Goal: Information Seeking & Learning: Learn about a topic

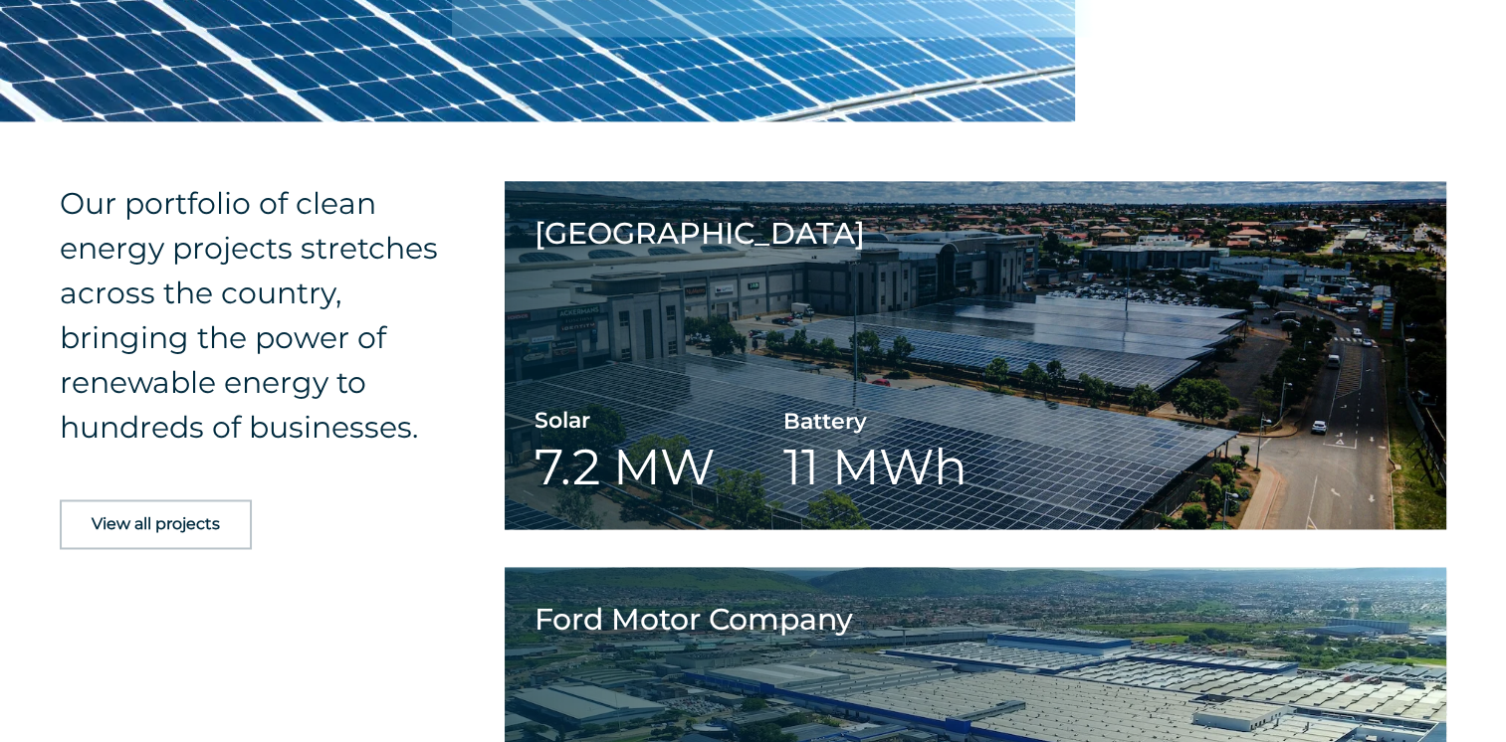
scroll to position [3118, 0]
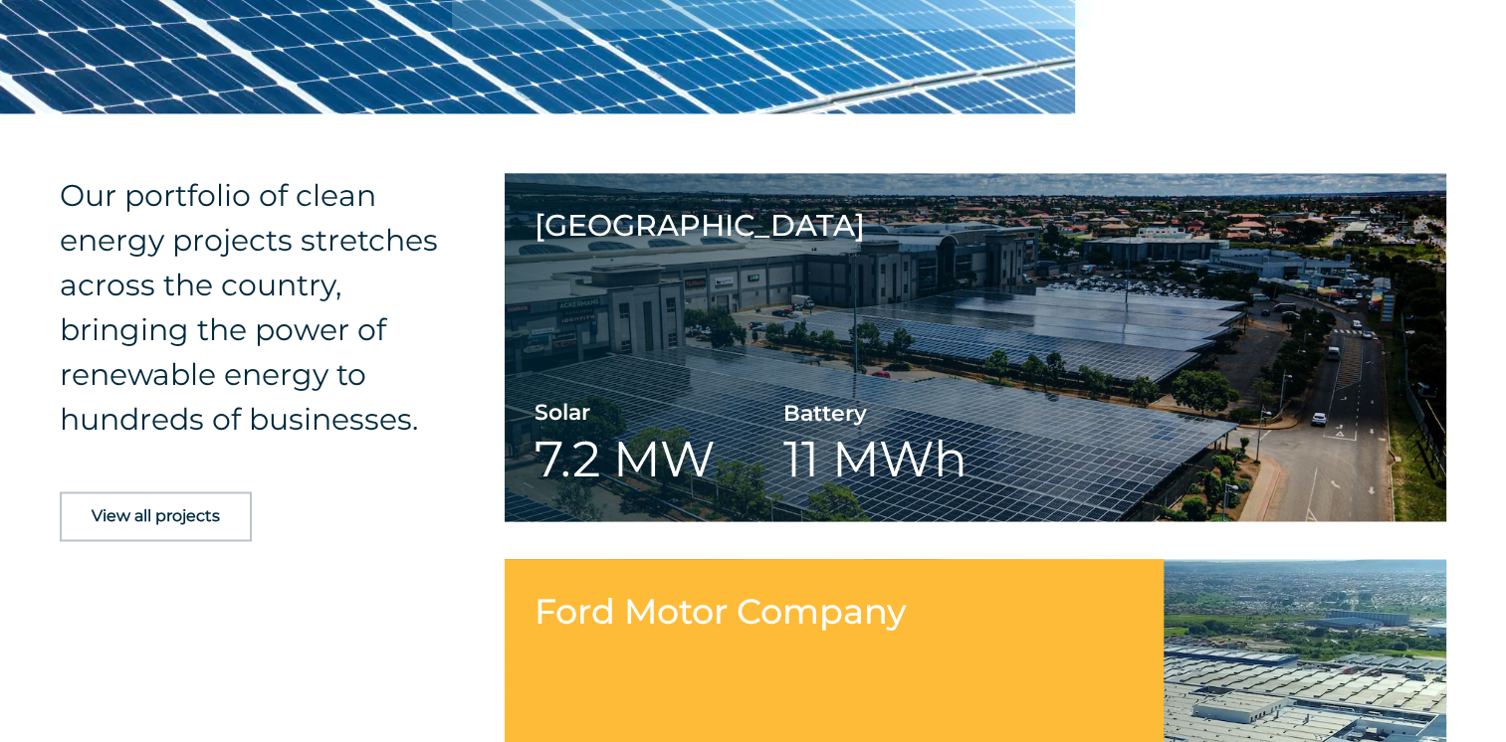
click at [1019, 584] on link at bounding box center [976, 733] width 942 height 348
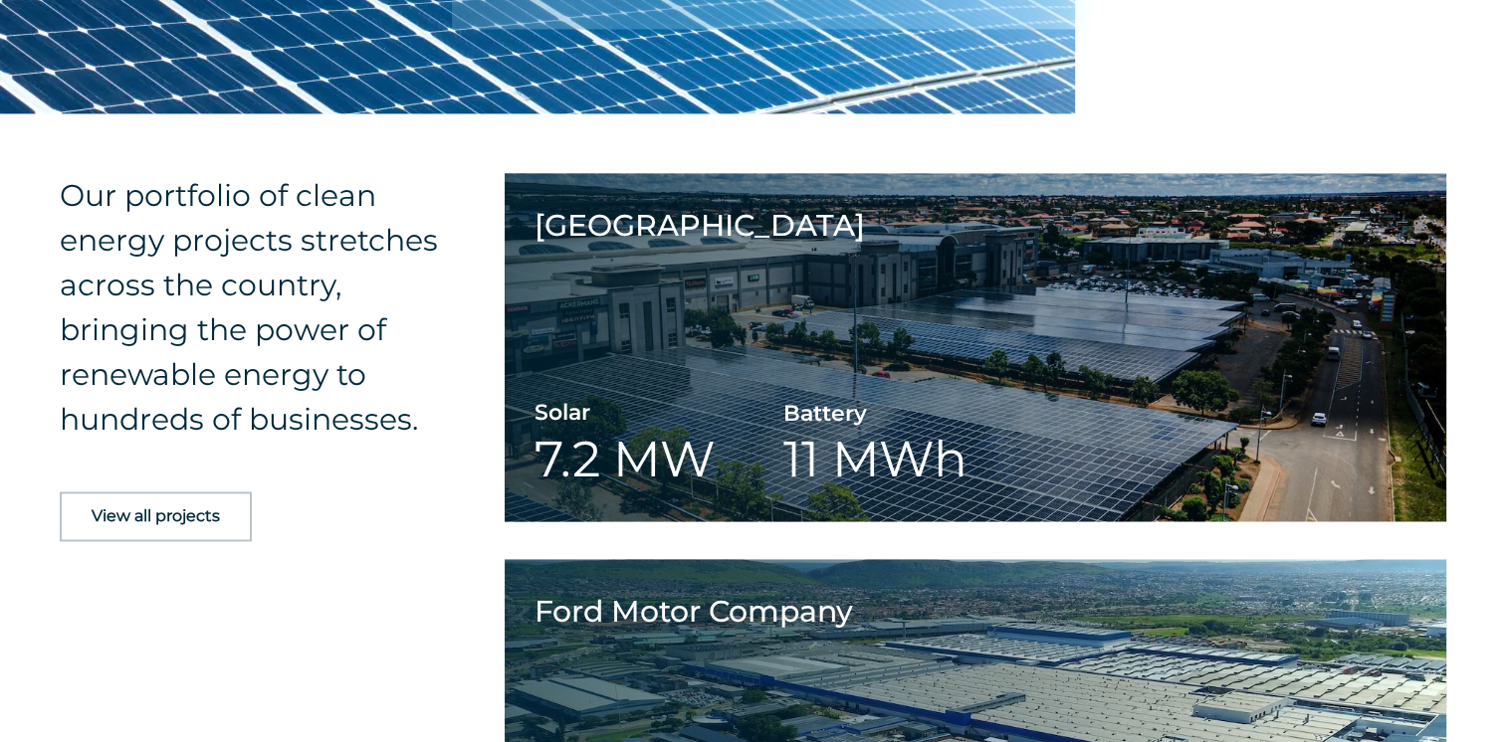
scroll to position [3119, 0]
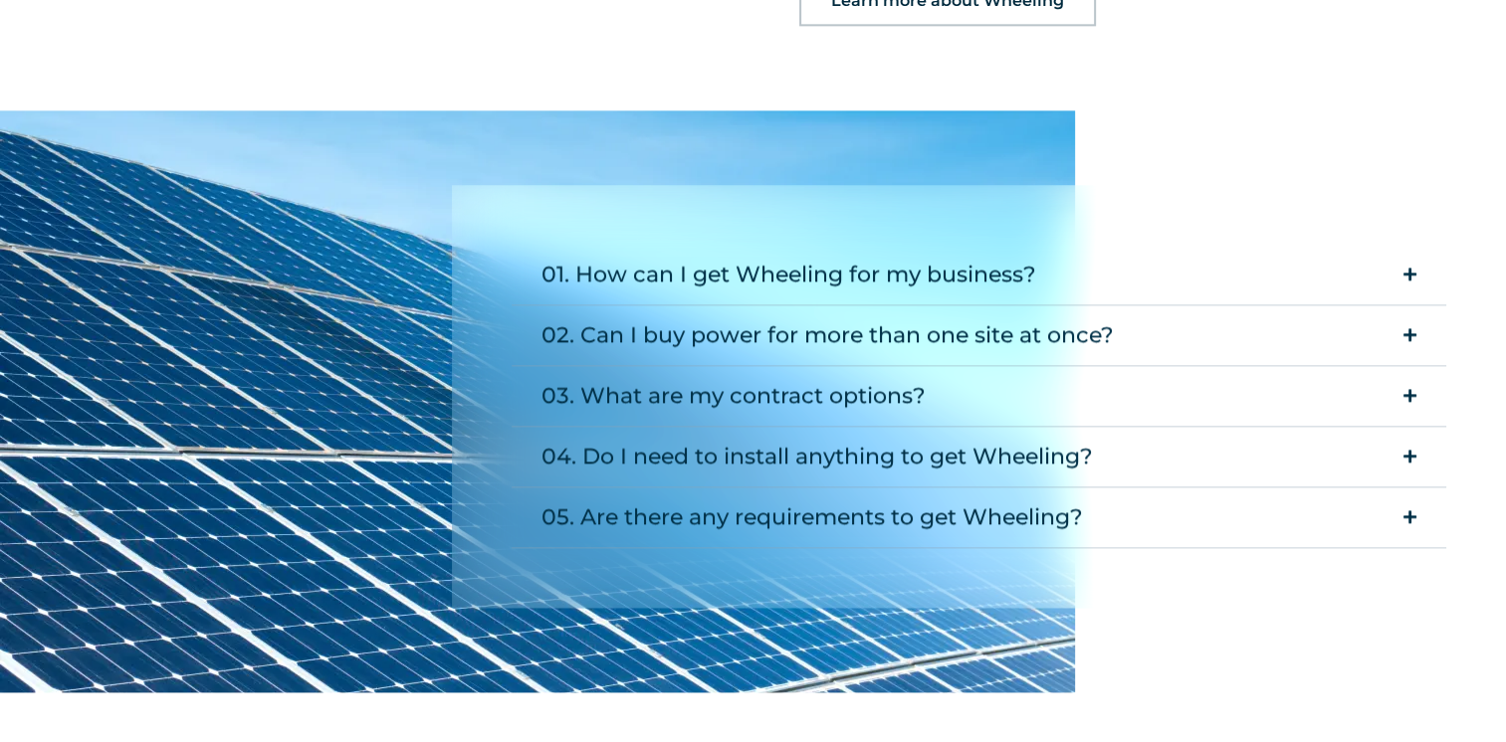
scroll to position [2548, 0]
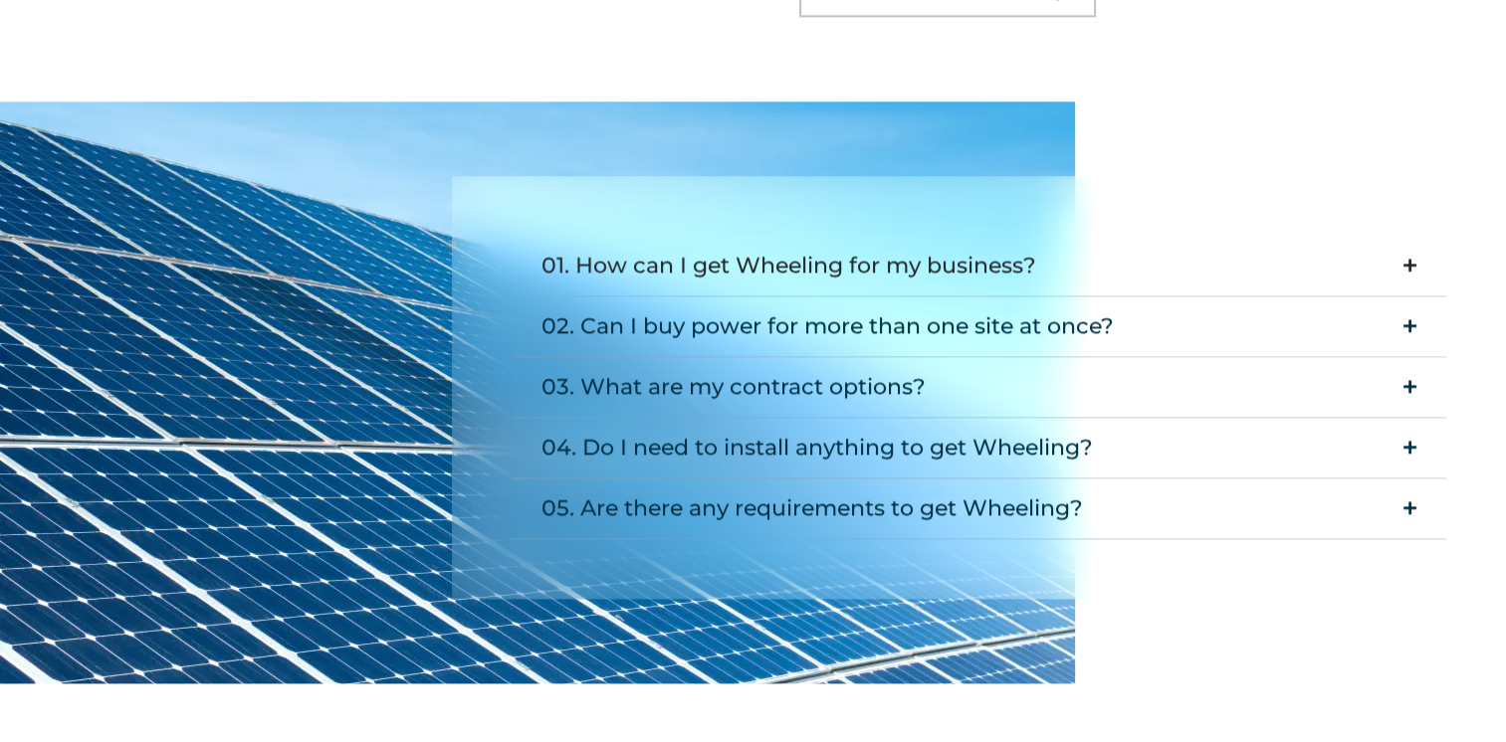
click at [1409, 258] on icon "Accordion. Open links with Enter or Space, close with Escape, and navigate with…" at bounding box center [1409, 265] width 13 height 15
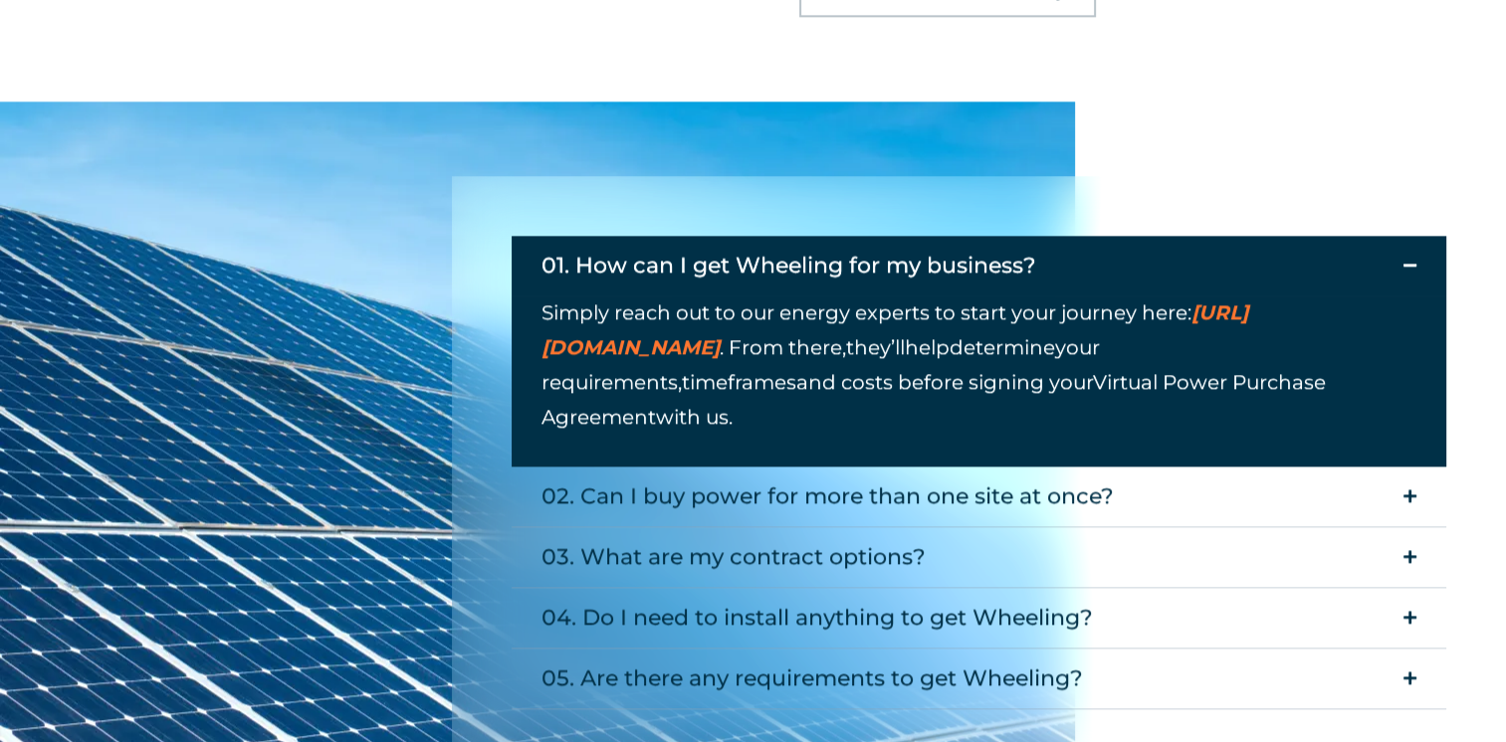
click at [740, 301] on span "https://solarafrica.com/contact/" at bounding box center [894, 330] width 707 height 59
click at [1409, 610] on icon "Accordion. Open links with Enter or Space, close with Escape, and navigate with…" at bounding box center [1409, 617] width 13 height 15
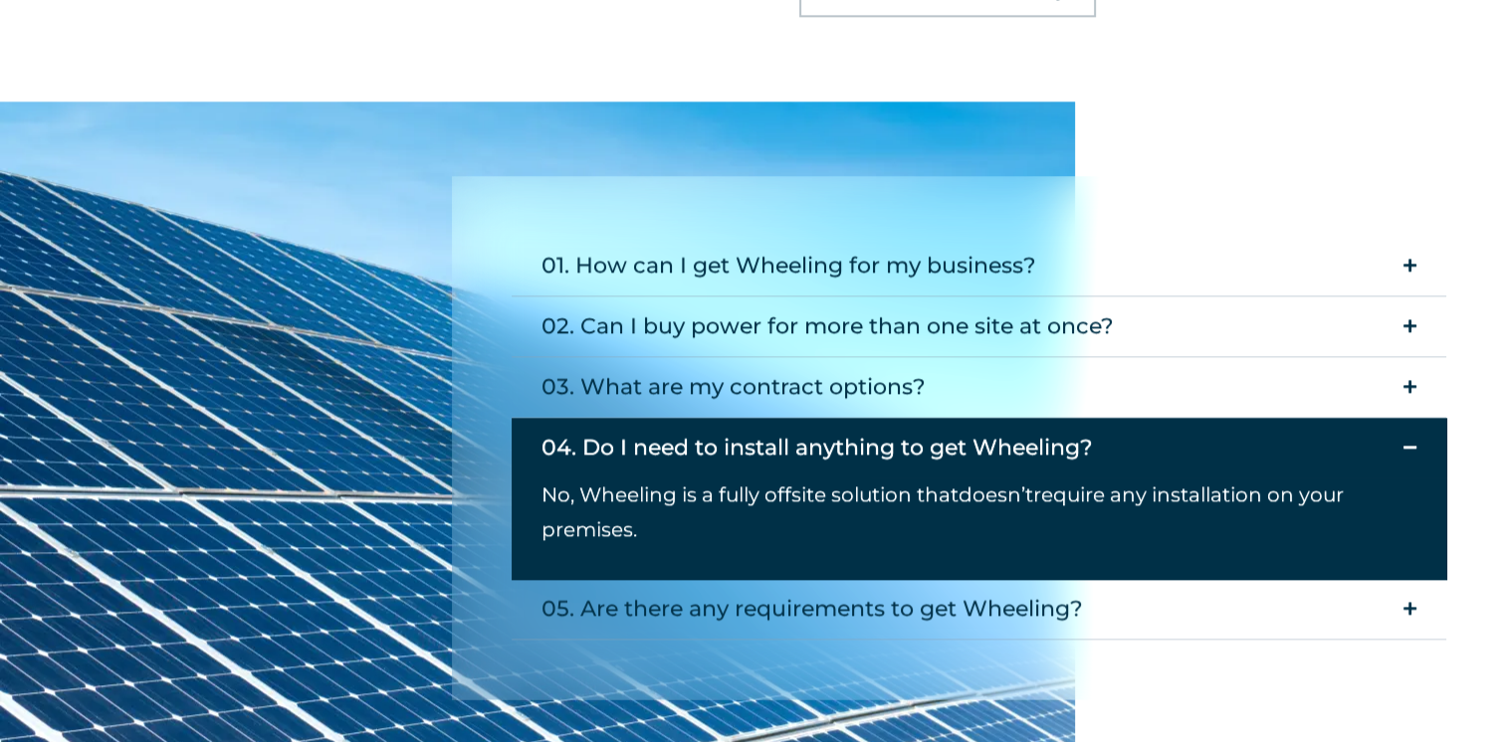
click at [1412, 440] on icon "Accordion. Open links with Enter or Space, close with Escape, and navigate with…" at bounding box center [1409, 447] width 13 height 15
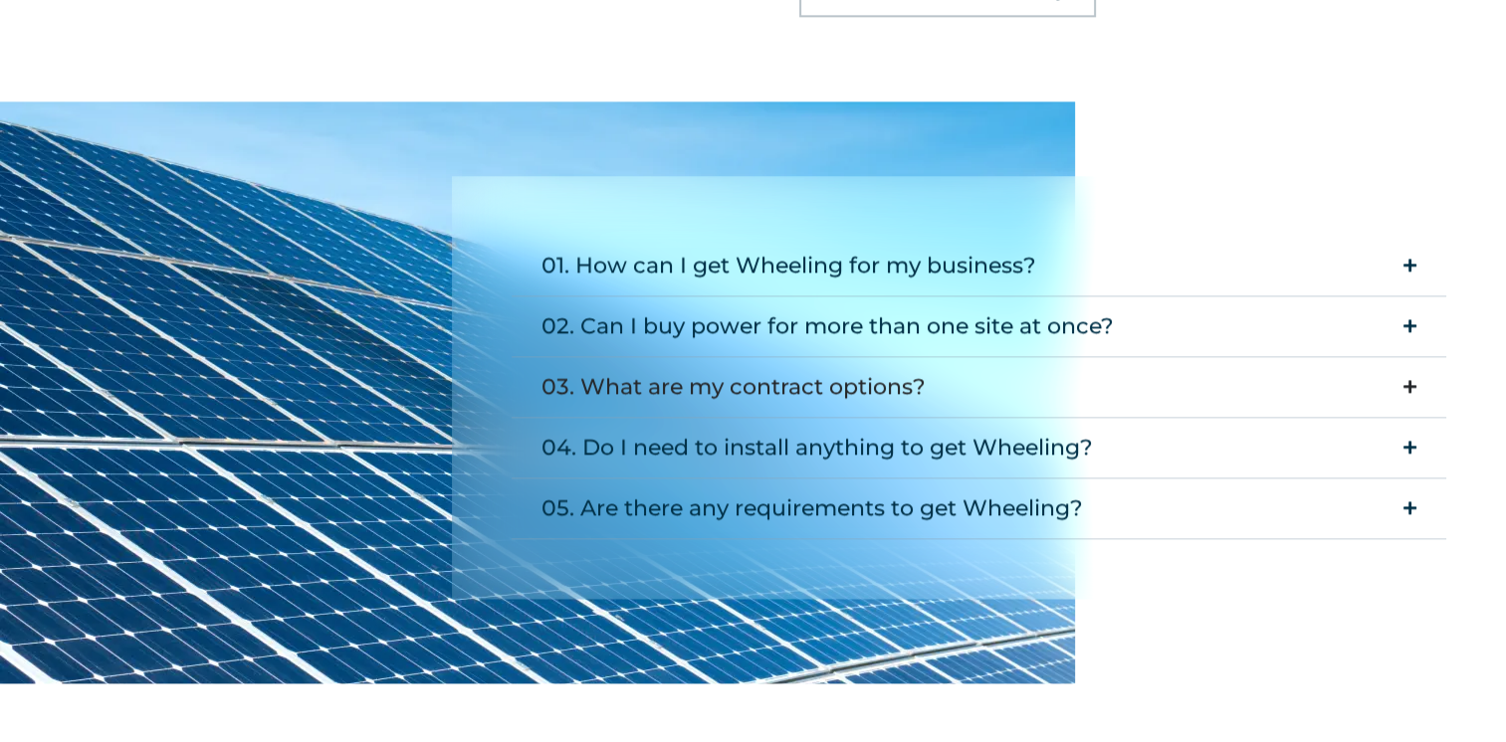
click at [1405, 379] on icon "Accordion. Open links with Enter or Space, close with Escape, and navigate with…" at bounding box center [1409, 386] width 13 height 15
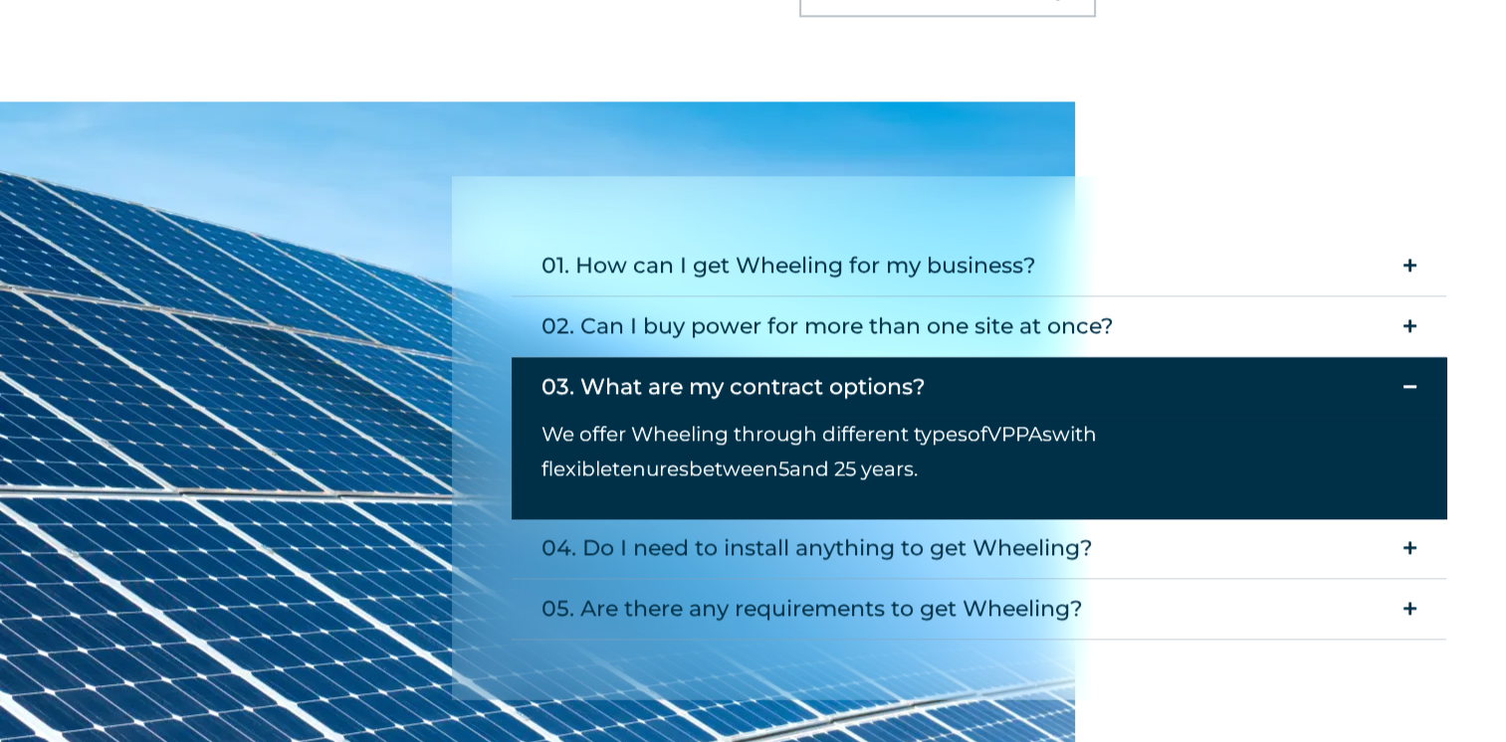
click at [1405, 379] on icon "Accordion. Open links with Enter or Space, close with Escape, and navigate with…" at bounding box center [1409, 386] width 13 height 15
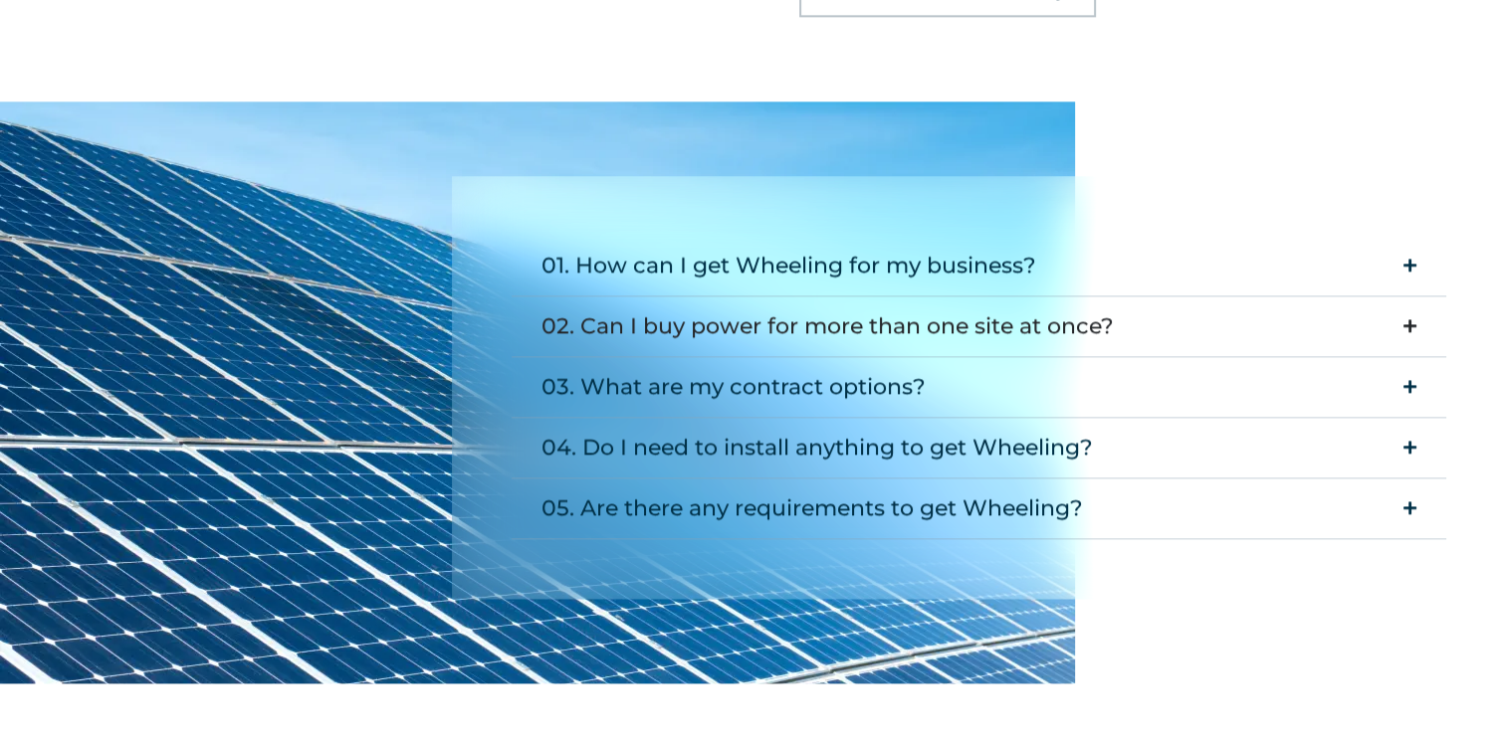
click at [1403, 318] on icon "Accordion. Open links with Enter or Space, close with Escape, and navigate with…" at bounding box center [1409, 325] width 13 height 15
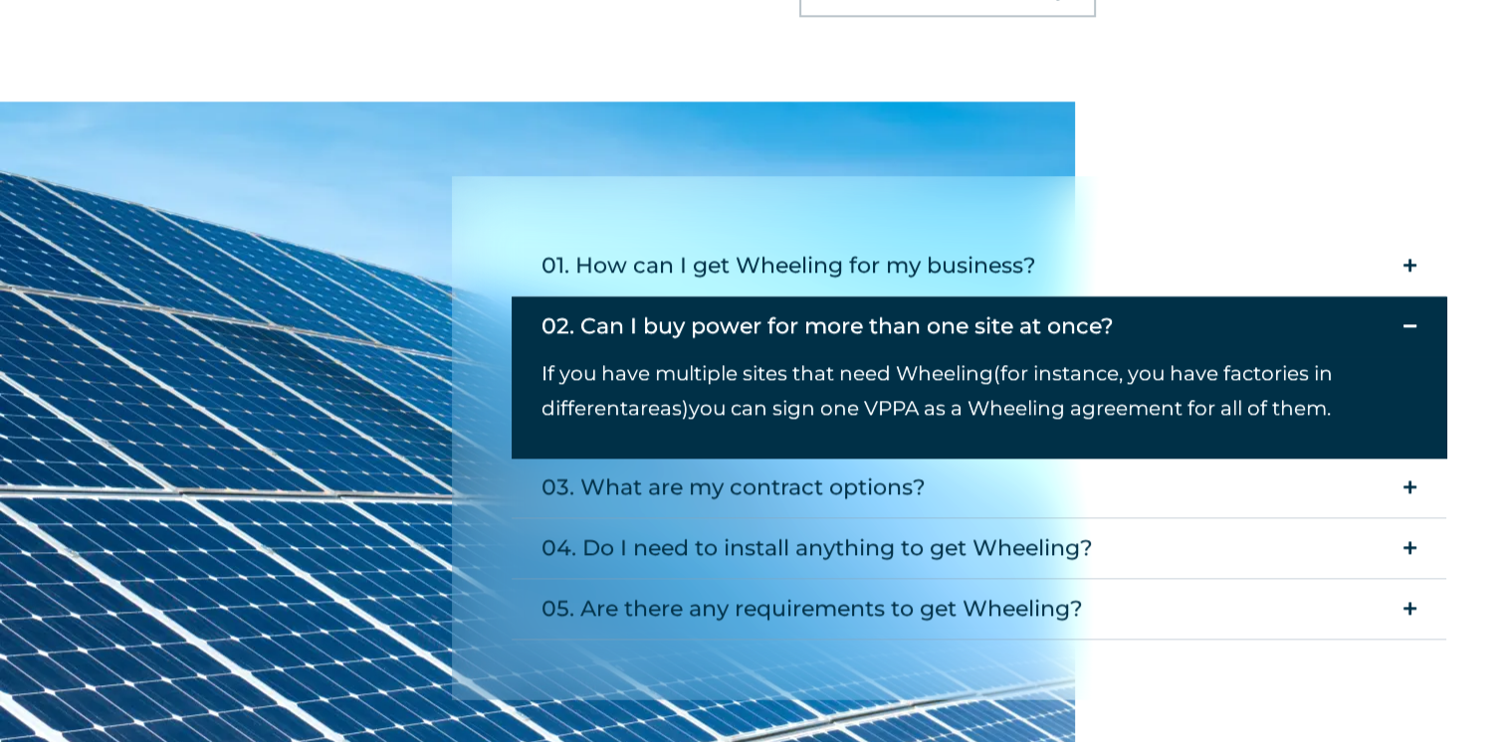
click at [1403, 318] on icon "Accordion. Open links with Enter or Space, close with Escape, and navigate with…" at bounding box center [1409, 325] width 13 height 15
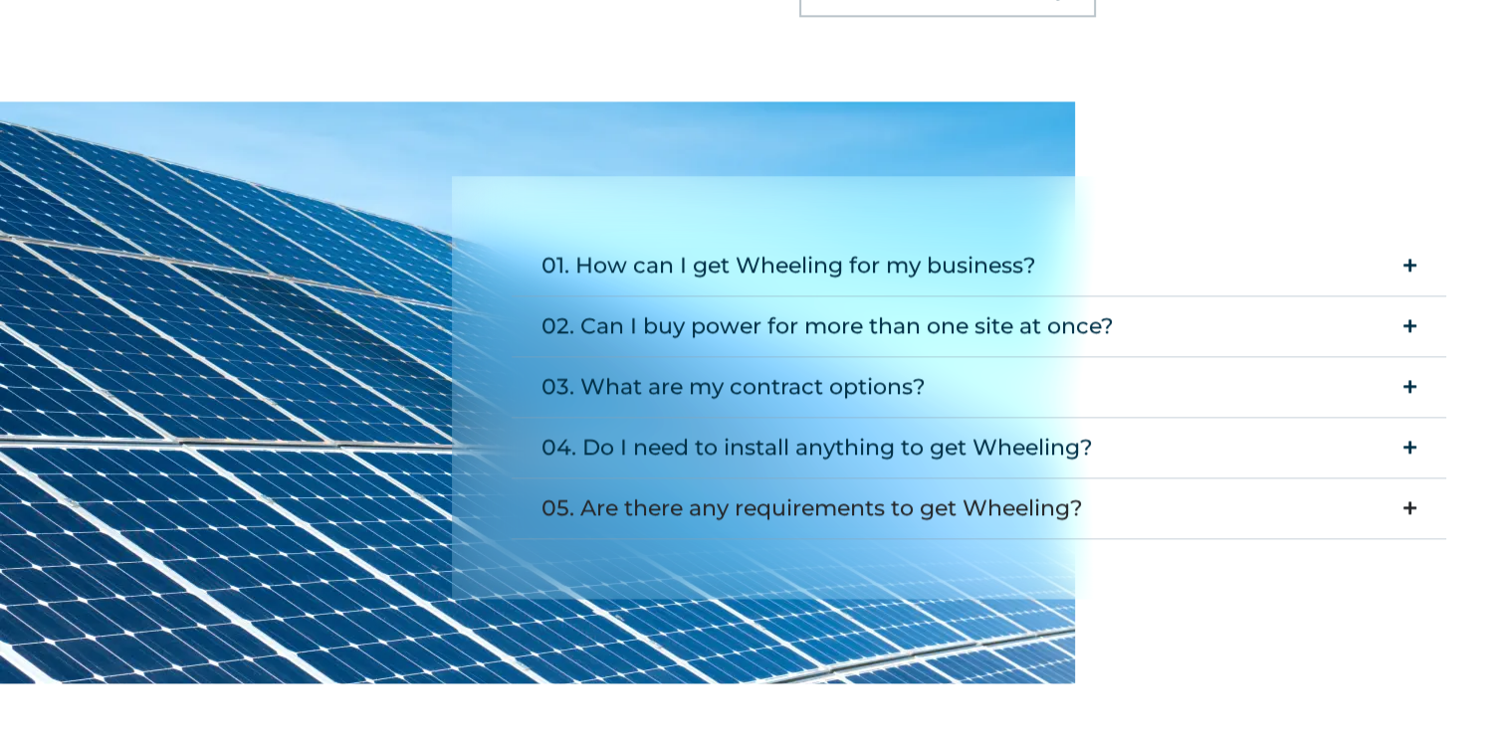
click at [1403, 479] on summary "05. Are there any requirements to get Wheeling?" at bounding box center [979, 509] width 934 height 61
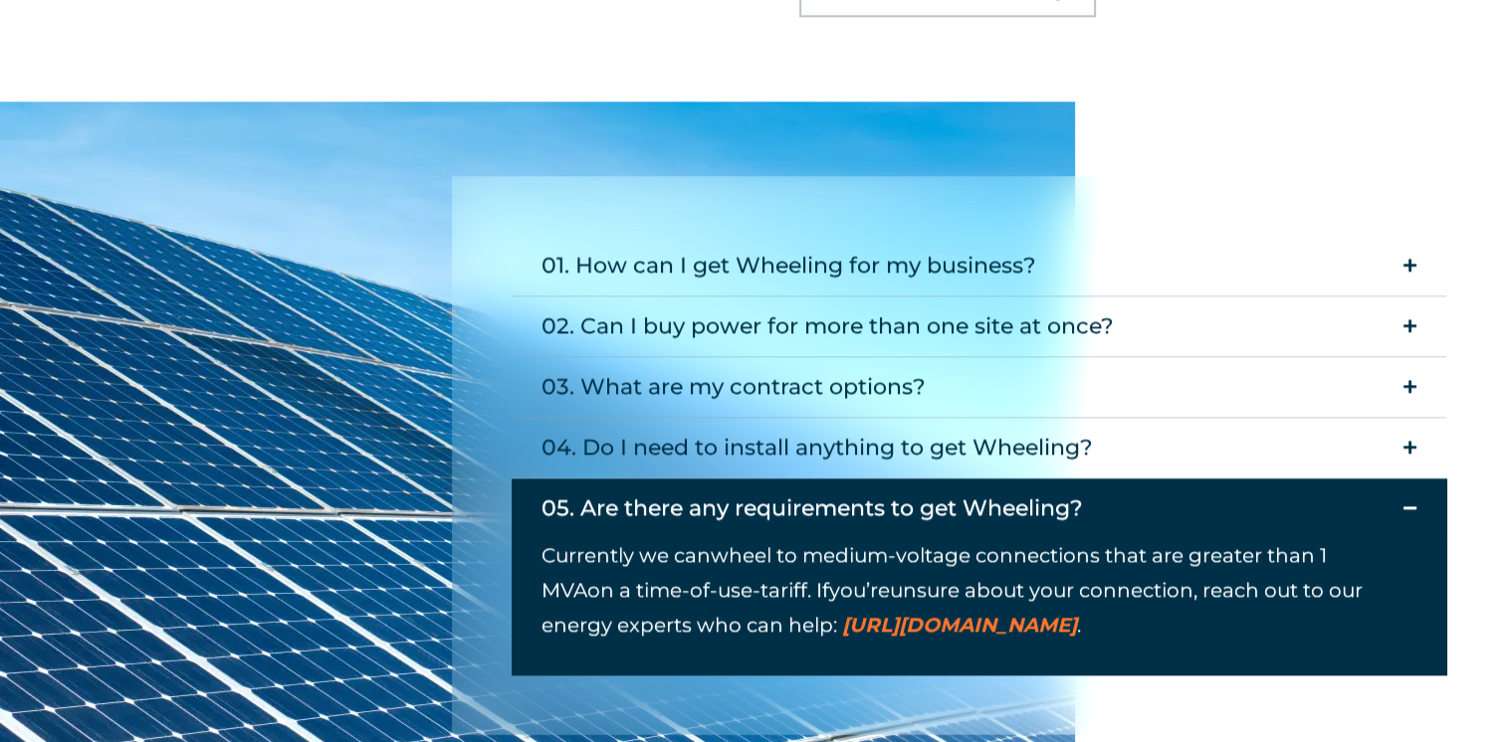
click at [1403, 479] on summary "05. Are there any requirements to get Wheeling?" at bounding box center [979, 509] width 934 height 60
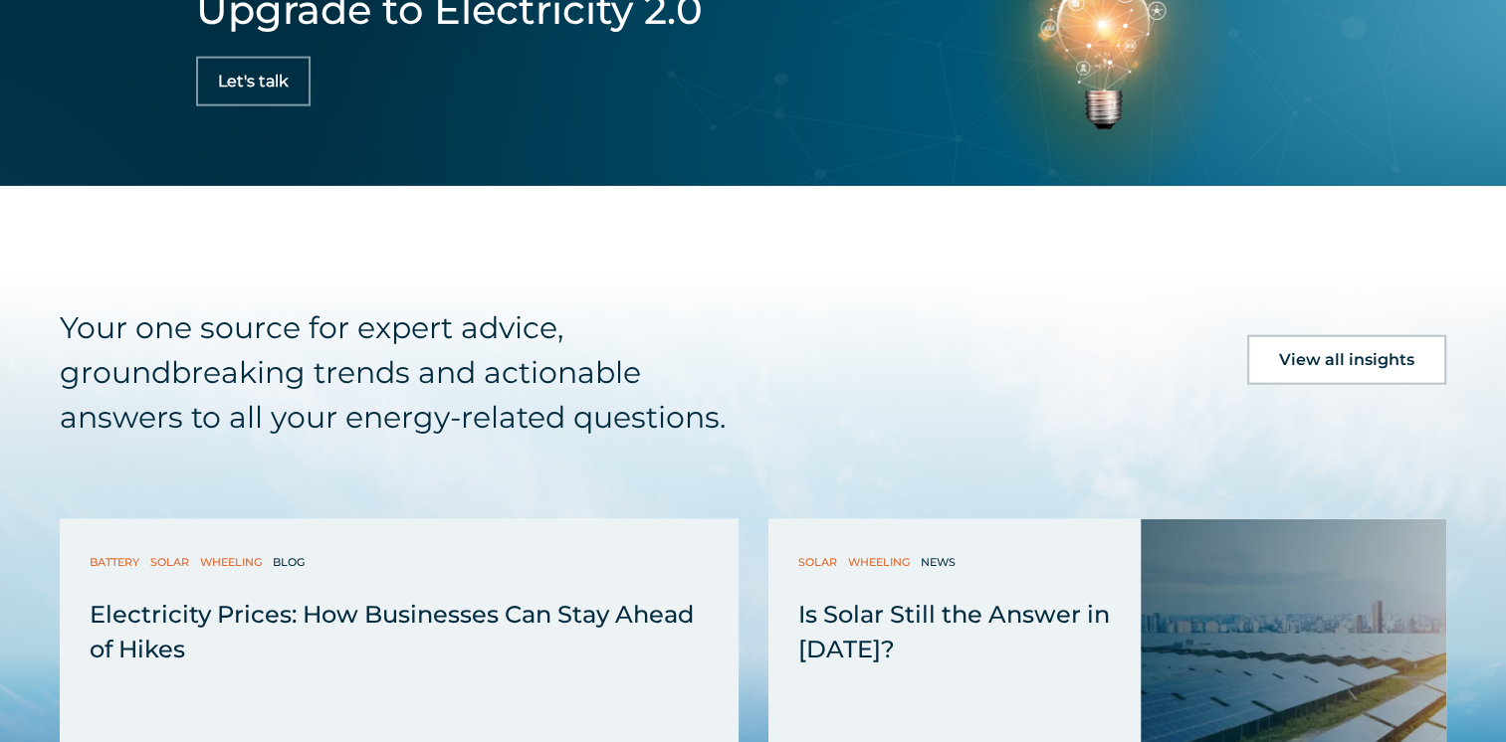
scroll to position [4867, 0]
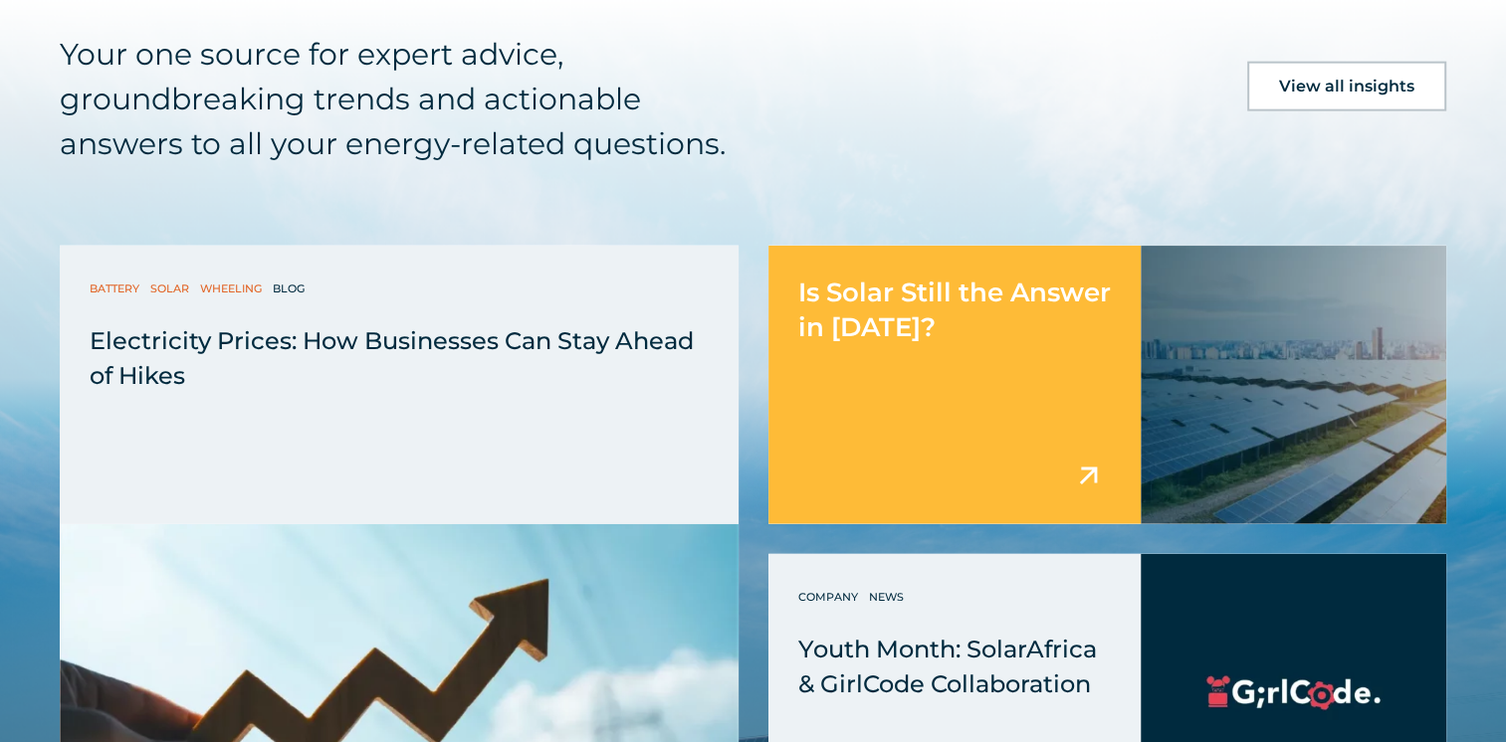
click at [881, 277] on span "Is Solar Still the Answer in [DATE]?" at bounding box center [954, 310] width 312 height 67
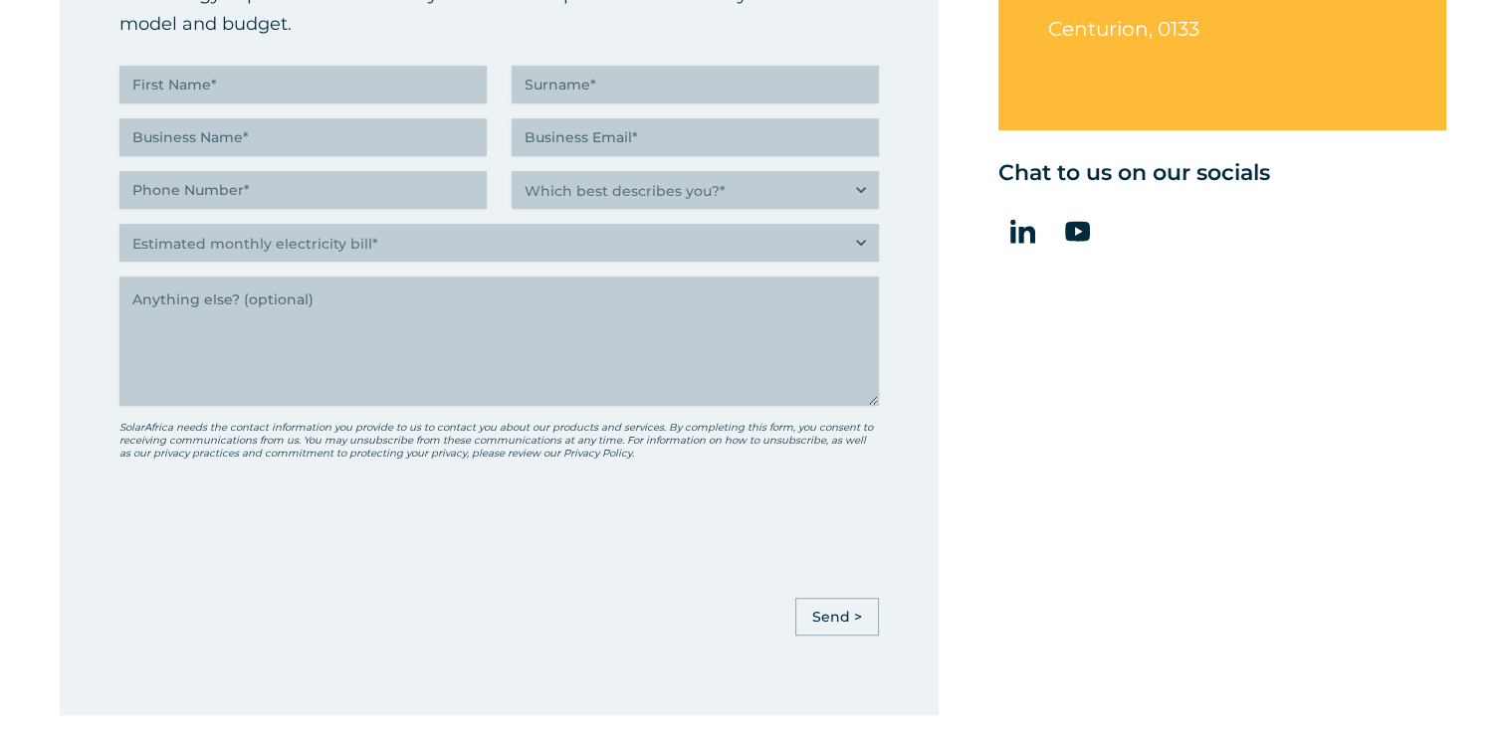
scroll to position [1015, 0]
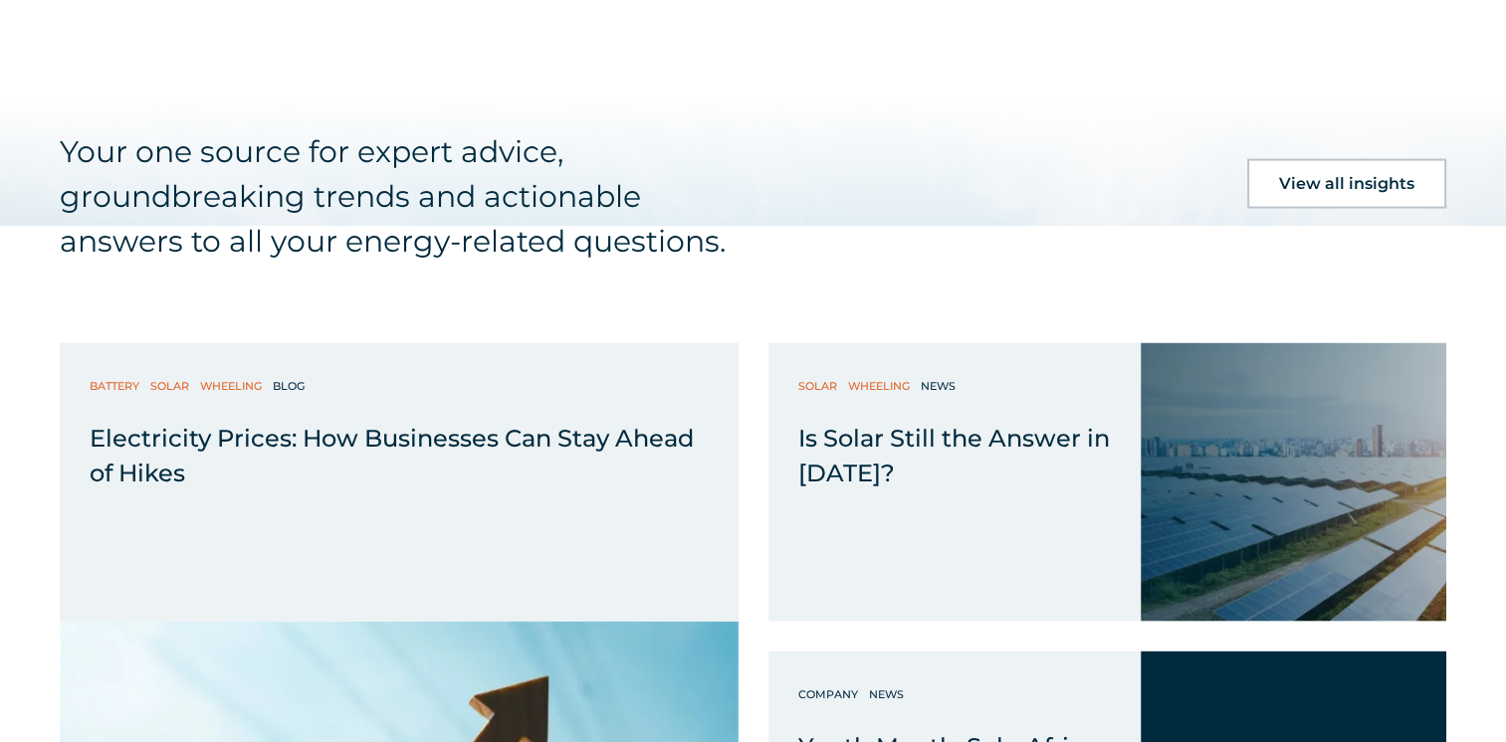
scroll to position [3981, 0]
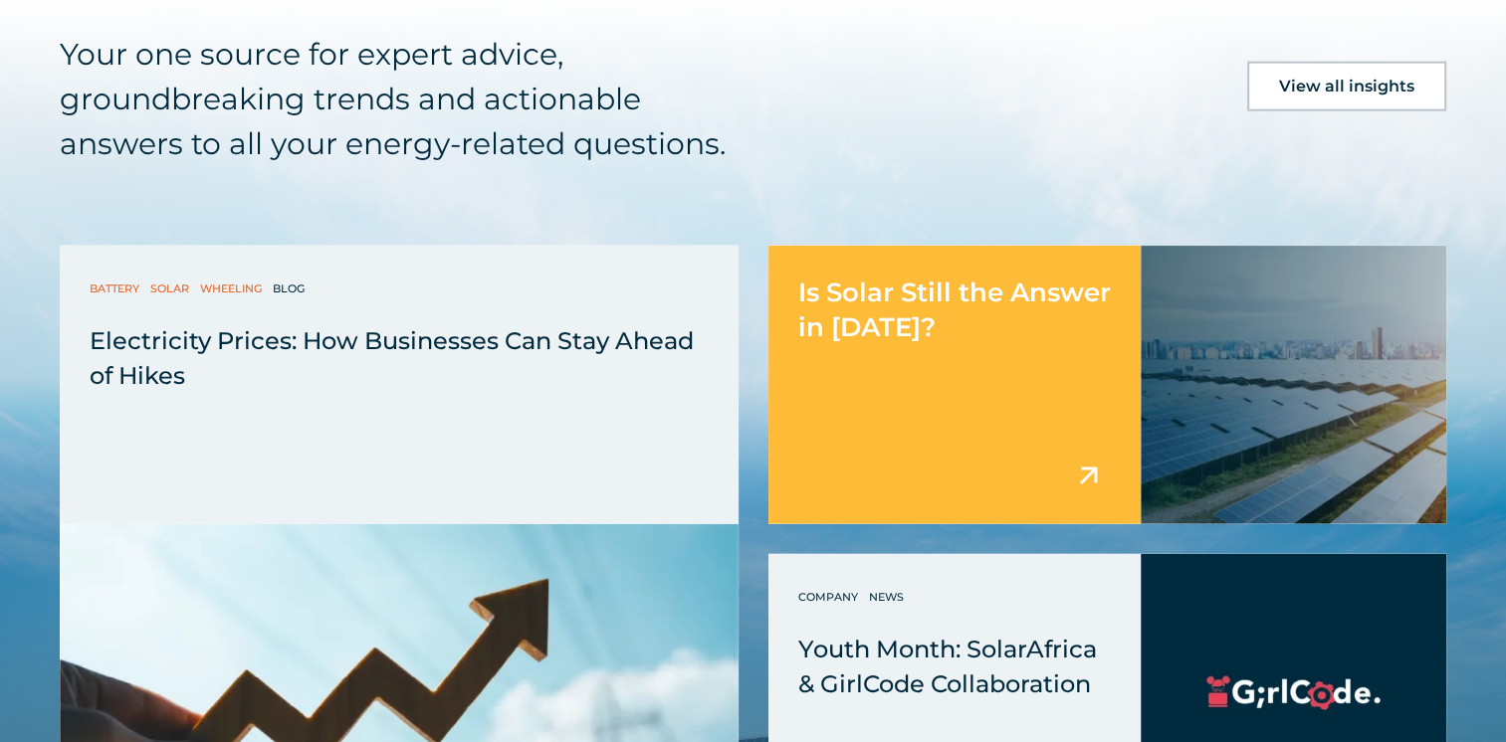
click at [873, 277] on span "Is Solar Still the Answer in [DATE]?" at bounding box center [954, 310] width 312 height 67
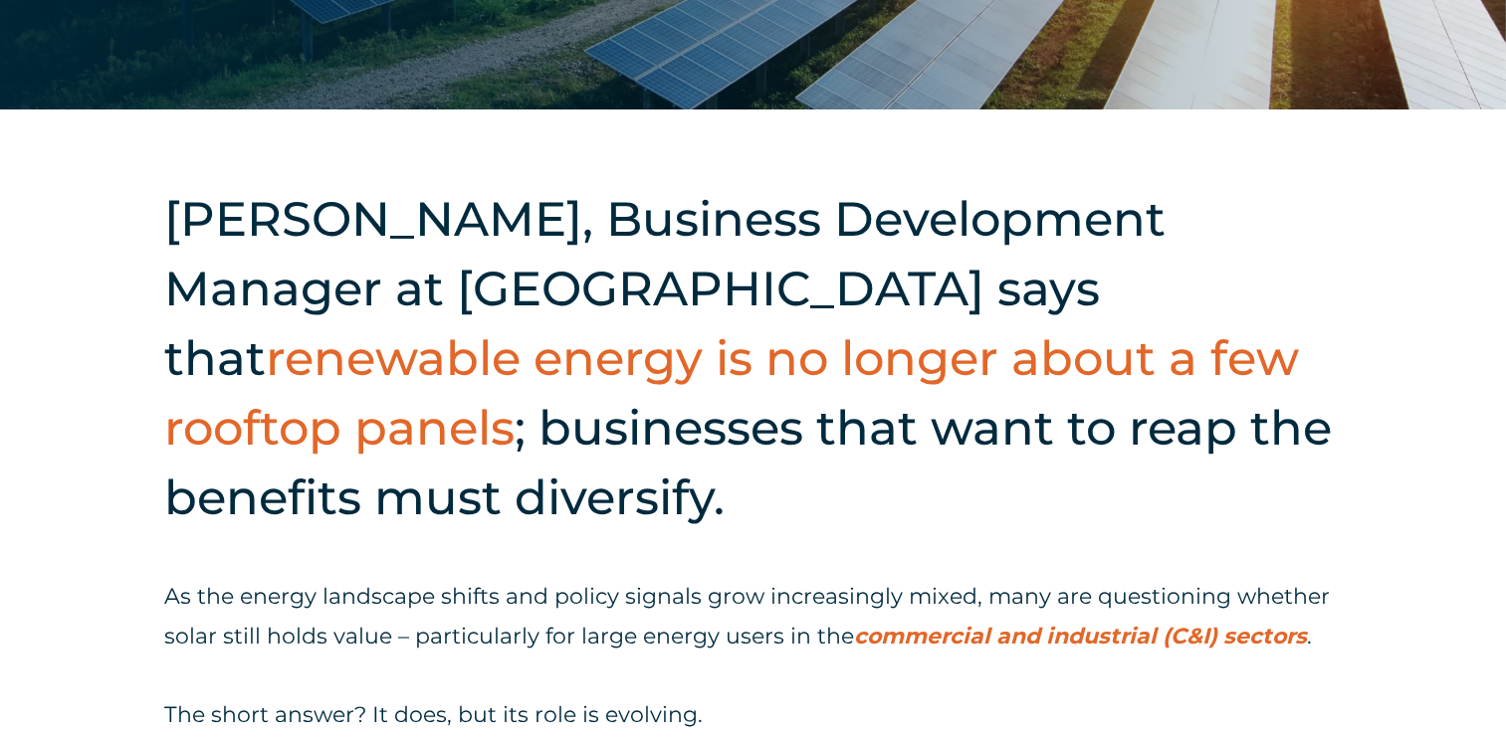
scroll to position [637, 0]
